Goal: Go to known website: Access a specific website the user already knows

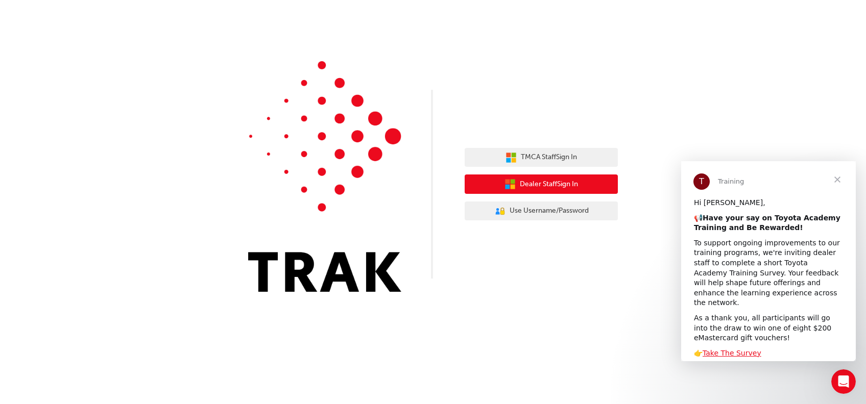
click at [544, 180] on span "Dealer Staff Sign In" at bounding box center [549, 185] width 58 height 12
